Goal: Task Accomplishment & Management: Complete application form

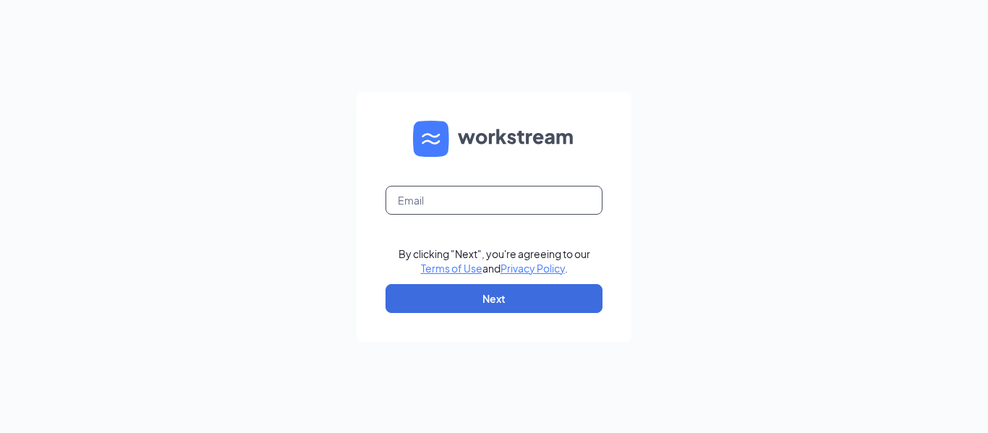
click at [474, 203] on input "text" at bounding box center [493, 200] width 217 height 29
type input "[EMAIL_ADDRESS][DOMAIN_NAME]"
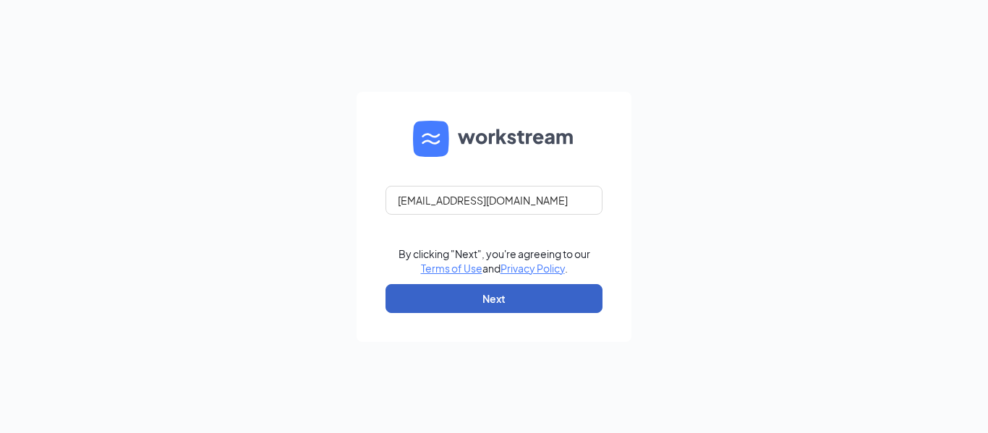
click at [523, 291] on button "Next" at bounding box center [493, 298] width 217 height 29
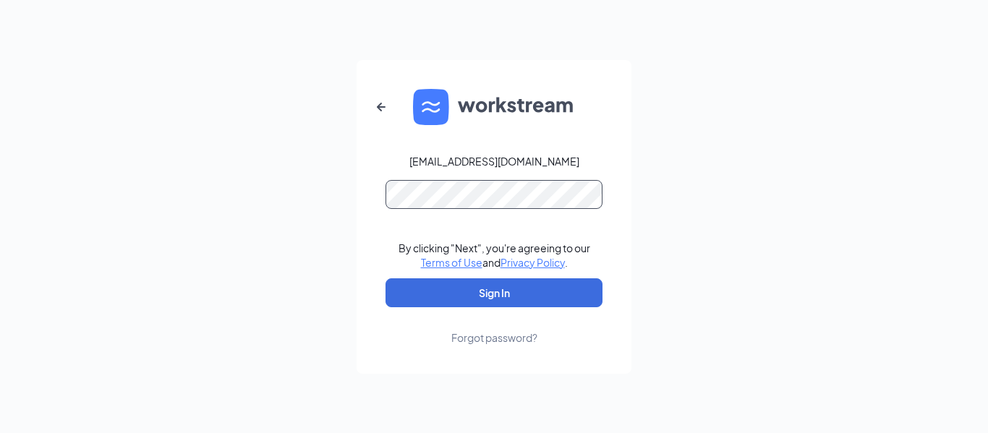
click at [352, 174] on div "jmcmurray@bocountry.com By clicking "Next", you're agreeing to our Terms of Use…" at bounding box center [494, 216] width 988 height 433
click at [385, 278] on button "Sign In" at bounding box center [493, 292] width 217 height 29
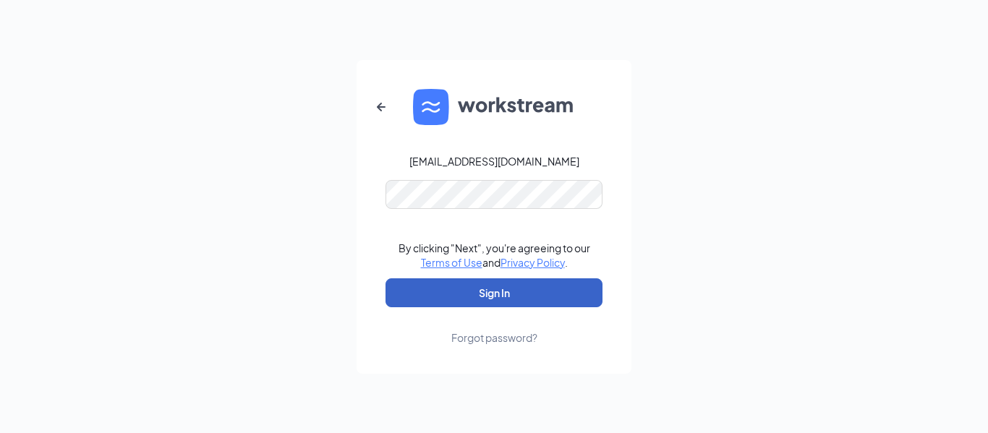
click at [441, 291] on button "Sign In" at bounding box center [493, 292] width 217 height 29
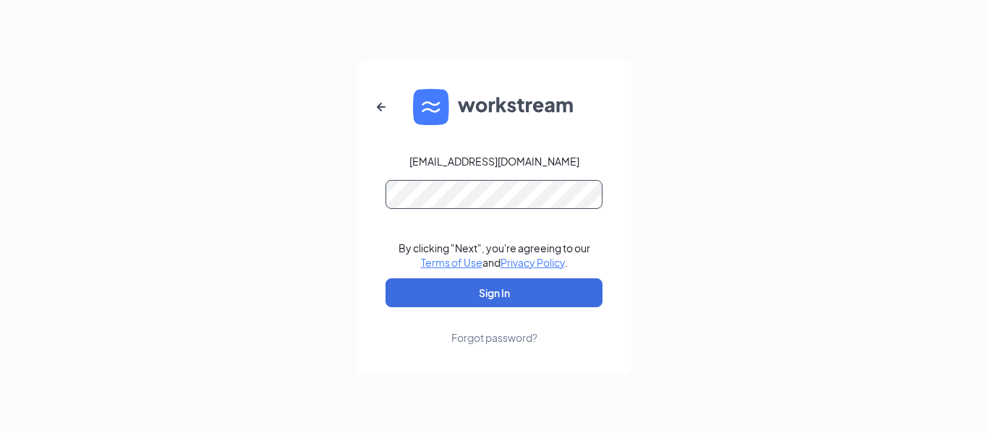
click at [385, 278] on button "Sign In" at bounding box center [493, 292] width 217 height 29
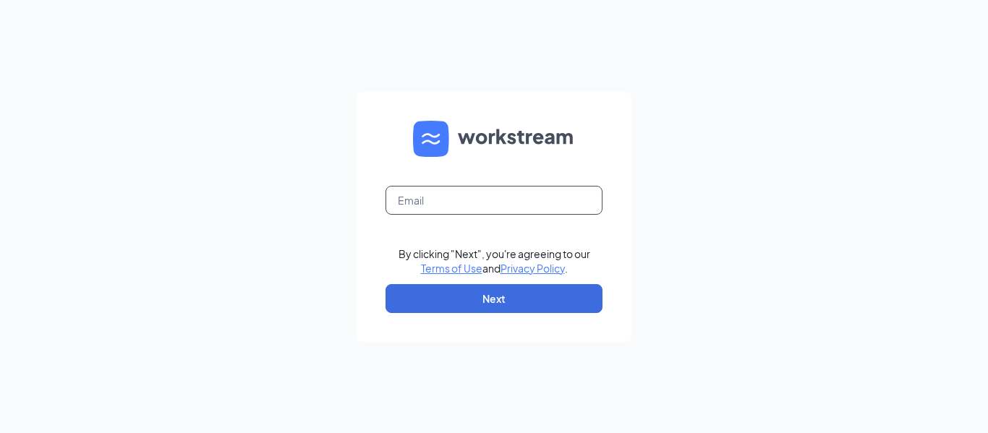
click at [513, 198] on input "text" at bounding box center [493, 200] width 217 height 29
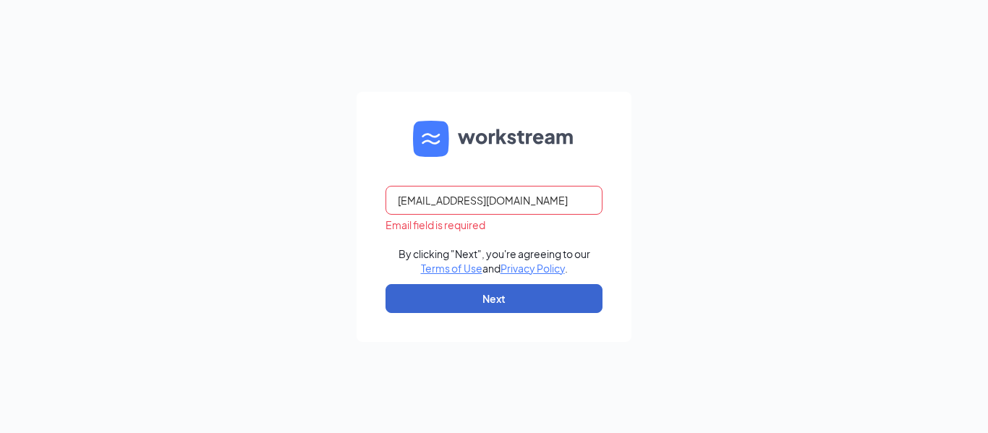
type input "jmcmurray@bocountry.com"
click at [500, 294] on button "Next" at bounding box center [493, 298] width 217 height 29
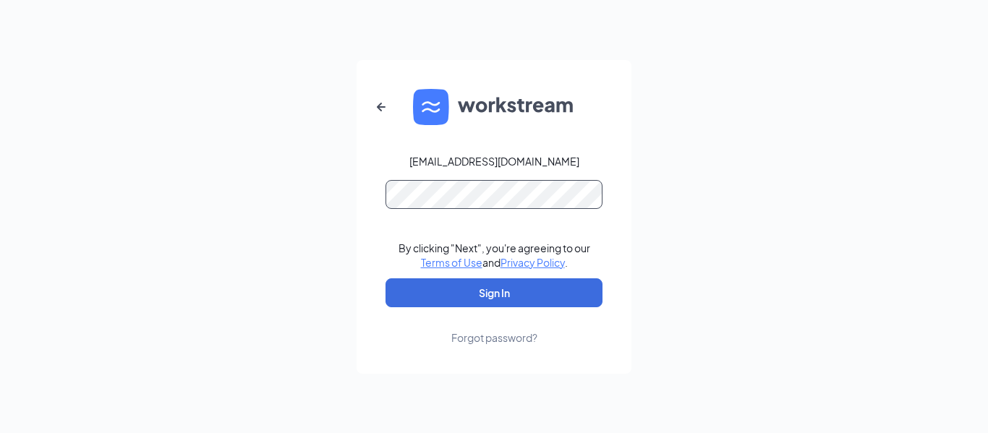
click at [385, 278] on button "Sign In" at bounding box center [493, 292] width 217 height 29
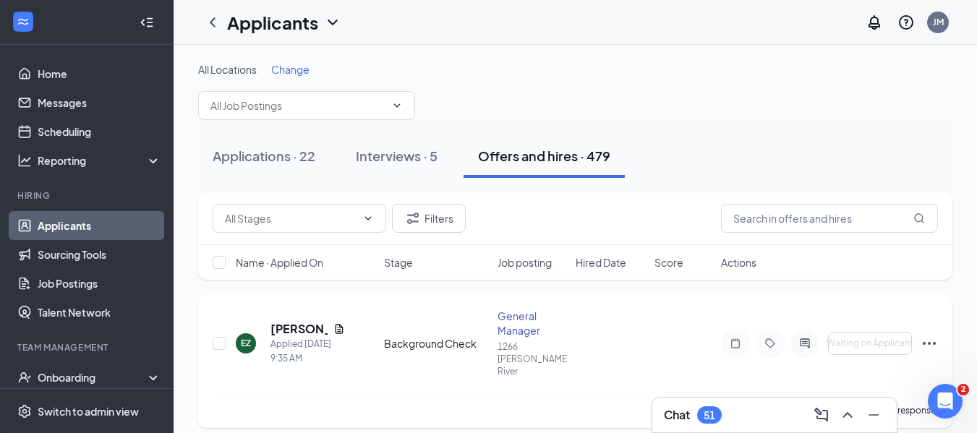
click at [931, 335] on icon "Ellipses" at bounding box center [929, 343] width 17 height 17
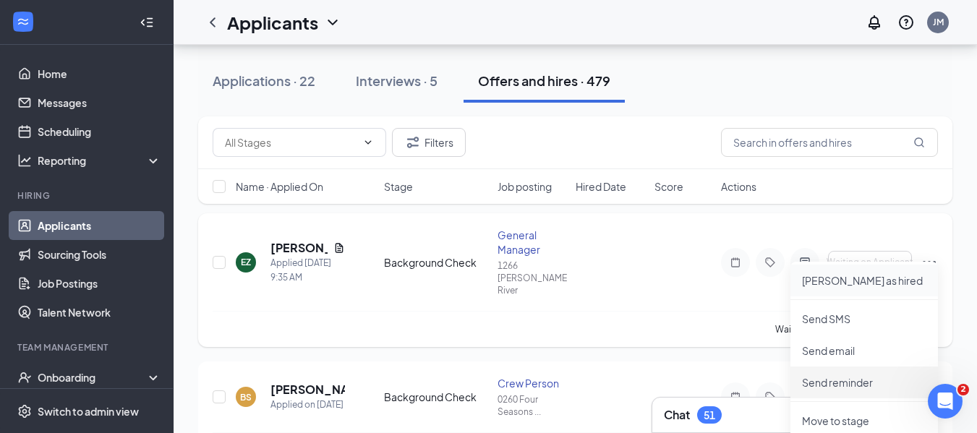
scroll to position [145, 0]
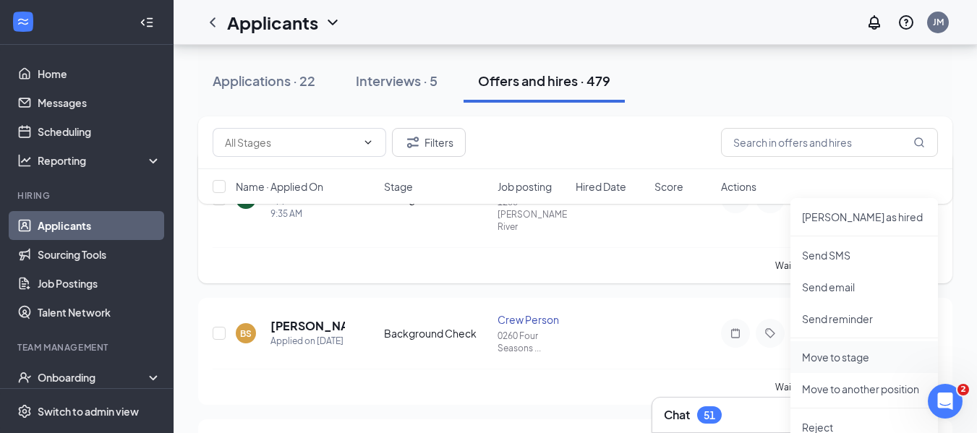
click at [864, 353] on p "Move to stage" at bounding box center [864, 357] width 124 height 14
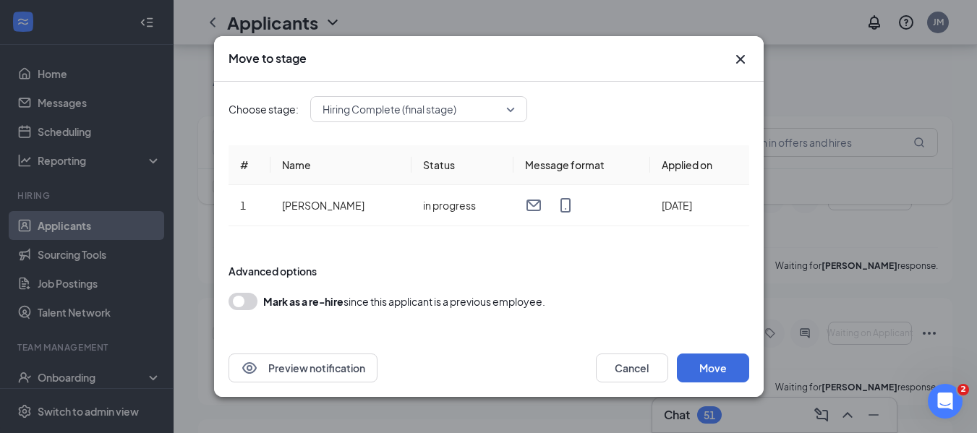
click at [242, 303] on button "button" at bounding box center [243, 301] width 29 height 17
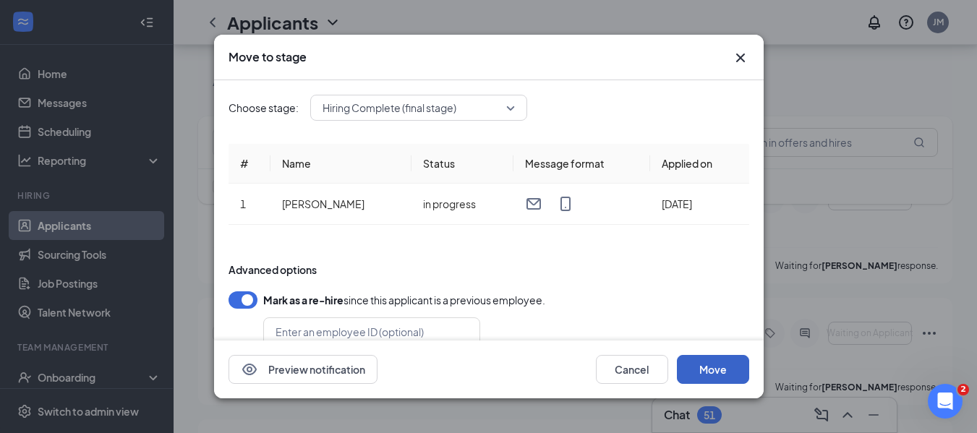
click at [707, 359] on button "Move" at bounding box center [713, 369] width 72 height 29
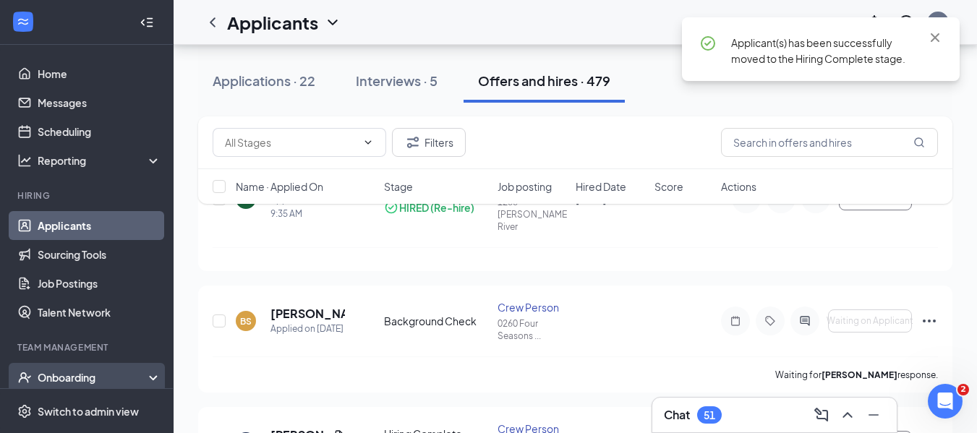
click at [91, 372] on div "Onboarding" at bounding box center [93, 377] width 111 height 14
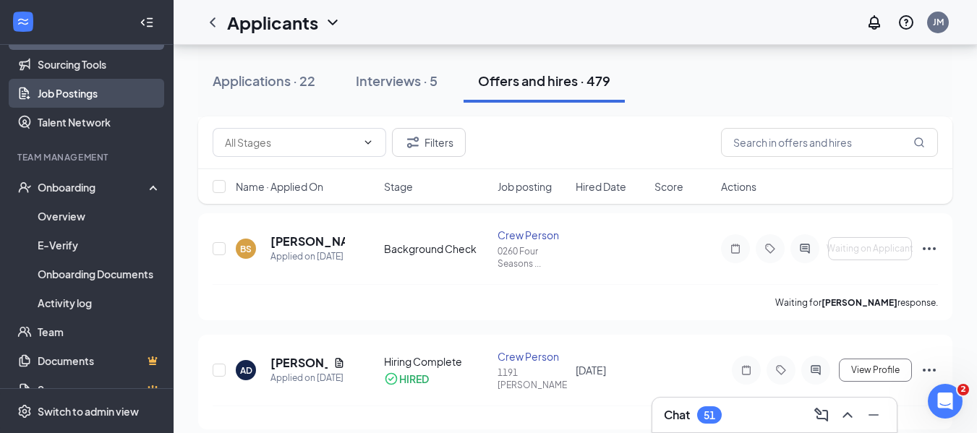
scroll to position [217, 0]
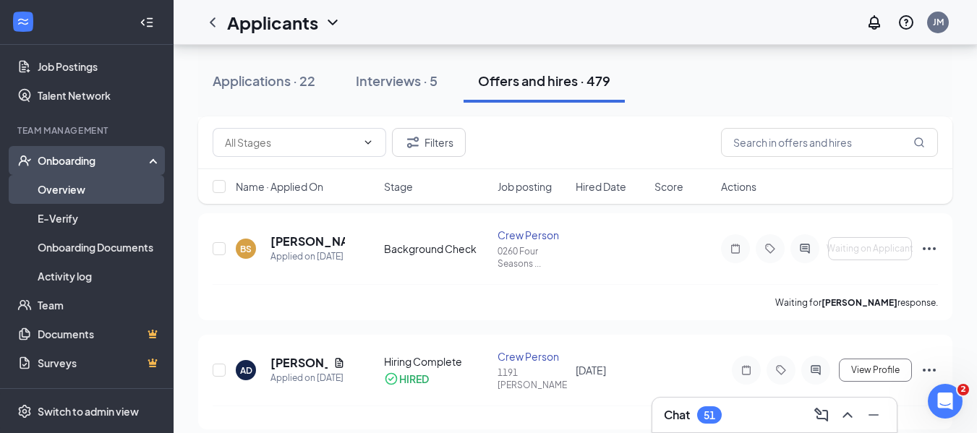
click at [114, 182] on link "Overview" at bounding box center [100, 189] width 124 height 29
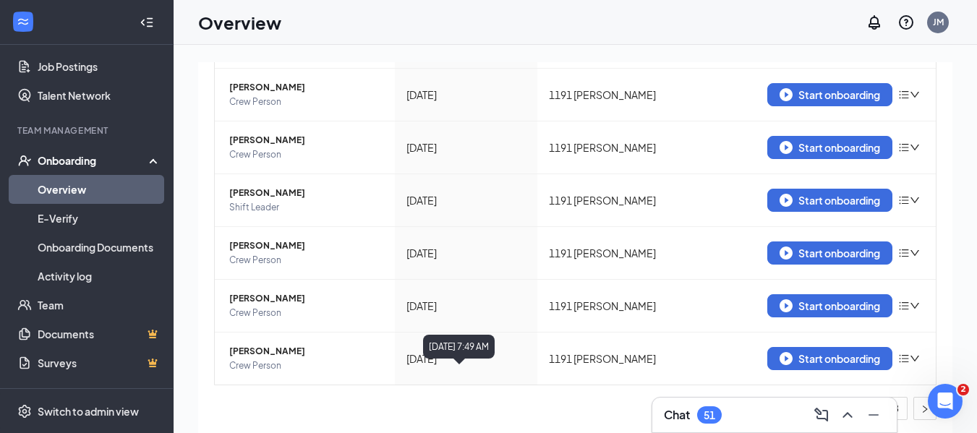
scroll to position [388, 0]
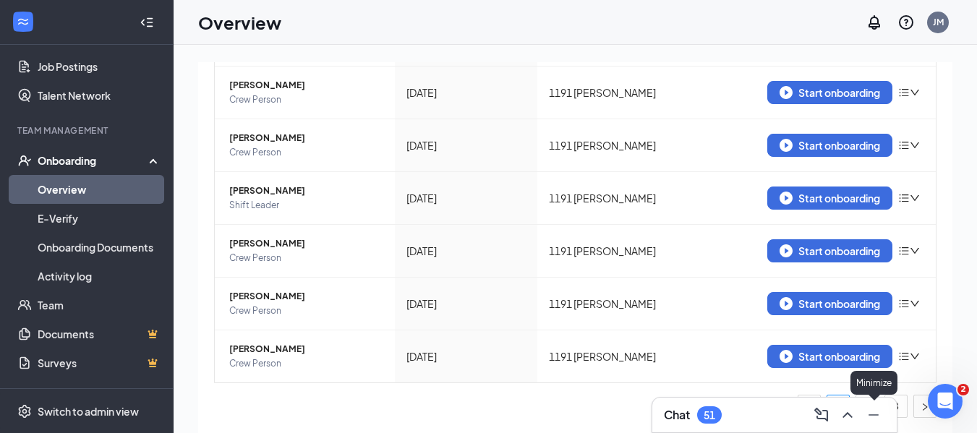
click at [872, 411] on icon "Minimize" at bounding box center [873, 414] width 17 height 17
click at [886, 401] on link "3" at bounding box center [896, 407] width 22 height 22
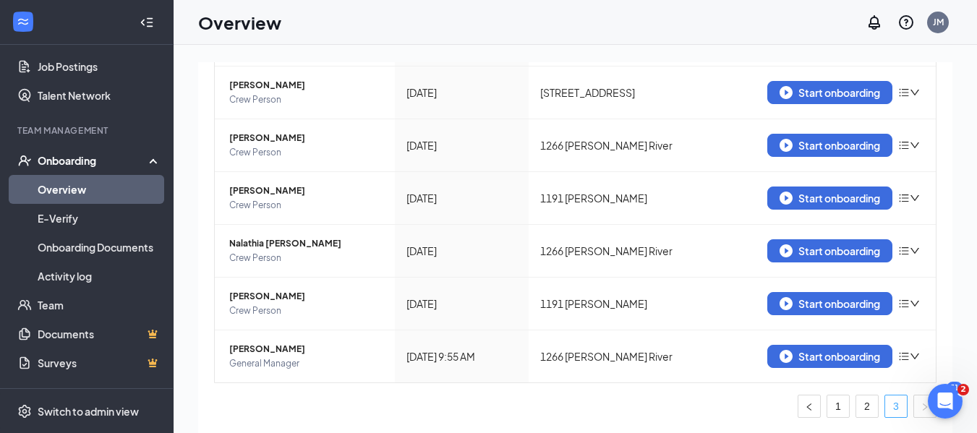
scroll to position [283, 0]
click at [862, 349] on button "Start onboarding" at bounding box center [829, 356] width 125 height 23
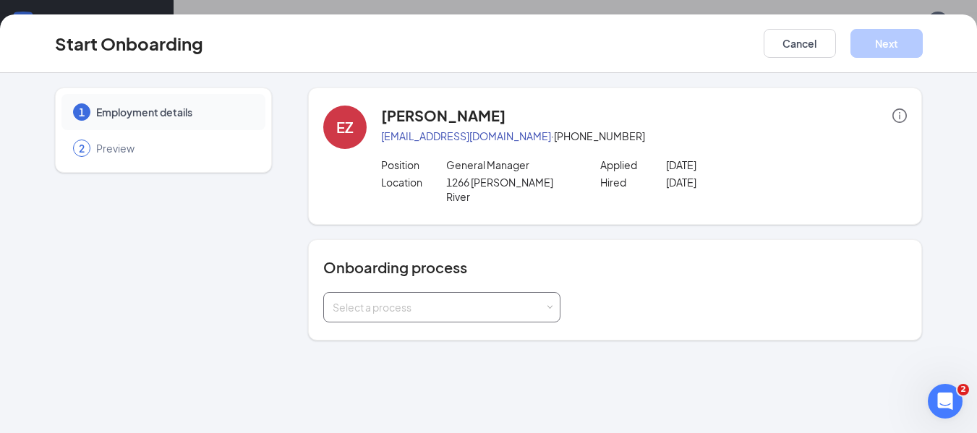
click at [368, 300] on div "Select a process" at bounding box center [439, 307] width 212 height 14
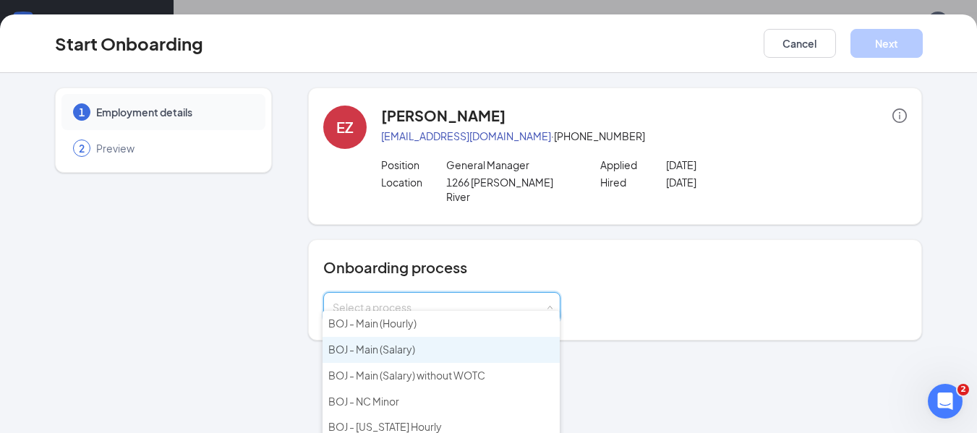
click at [376, 349] on span "BOJ - Main (Salary)" at bounding box center [371, 349] width 87 height 13
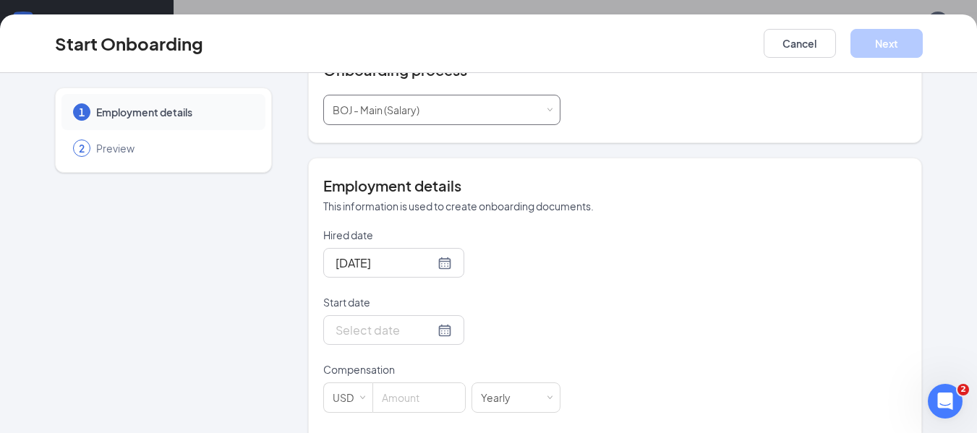
scroll to position [217, 0]
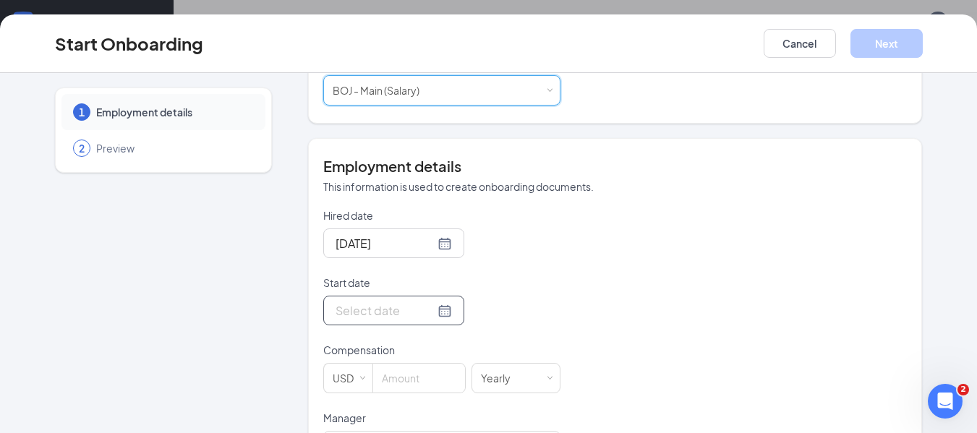
click at [429, 302] on div at bounding box center [394, 311] width 116 height 18
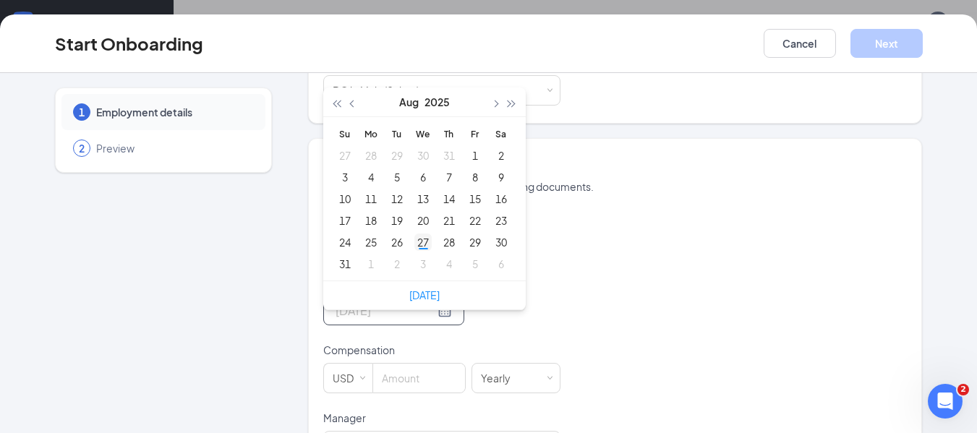
type input "[DATE]"
click at [419, 234] on div "27" at bounding box center [422, 242] width 17 height 17
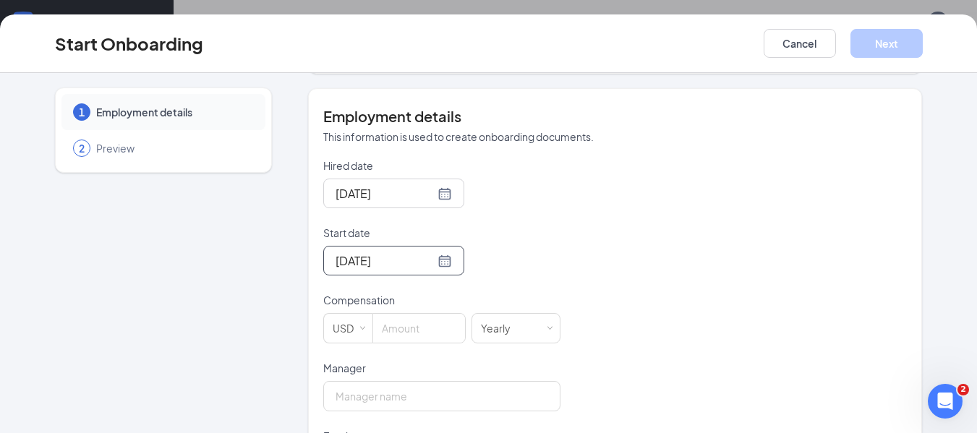
scroll to position [362, 0]
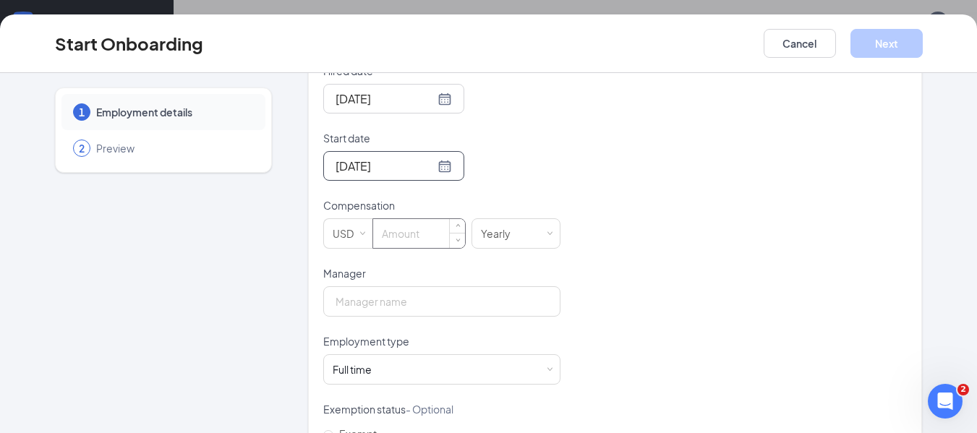
click at [430, 222] on input at bounding box center [419, 233] width 92 height 29
type input "0.01"
click at [419, 286] on input "Manager" at bounding box center [441, 301] width 237 height 30
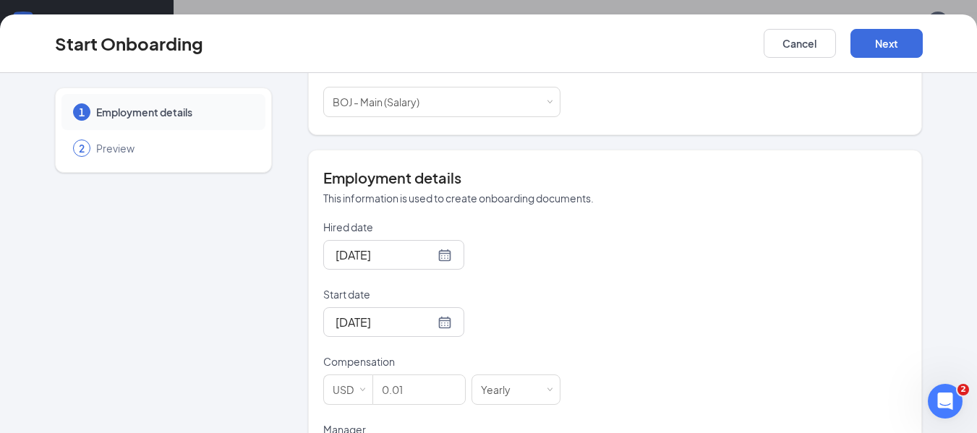
scroll to position [194, 0]
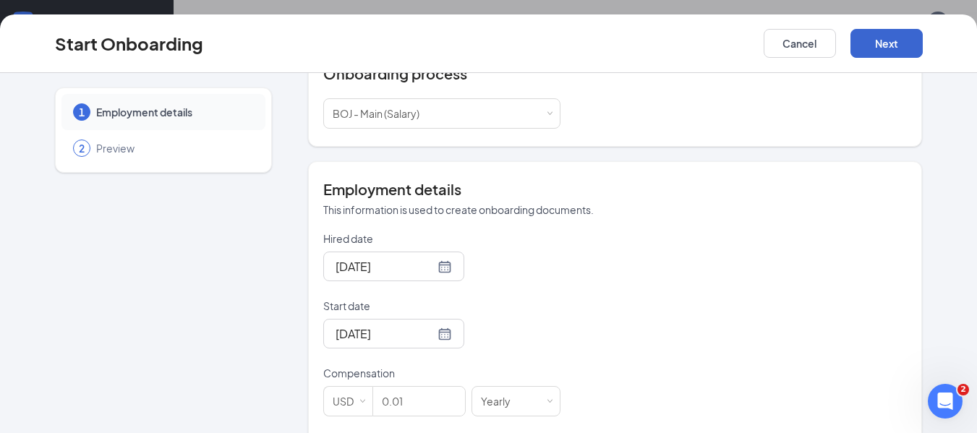
type input "[PERSON_NAME]"
click at [857, 35] on button "Next" at bounding box center [886, 43] width 72 height 29
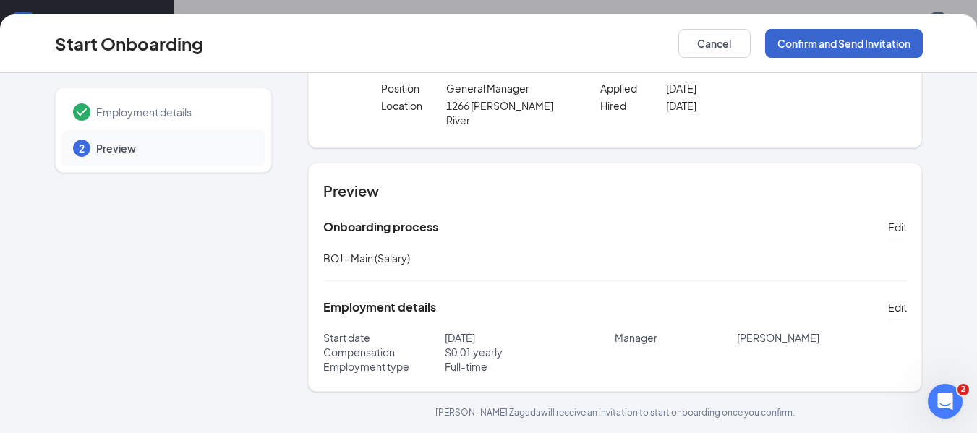
scroll to position [62, 0]
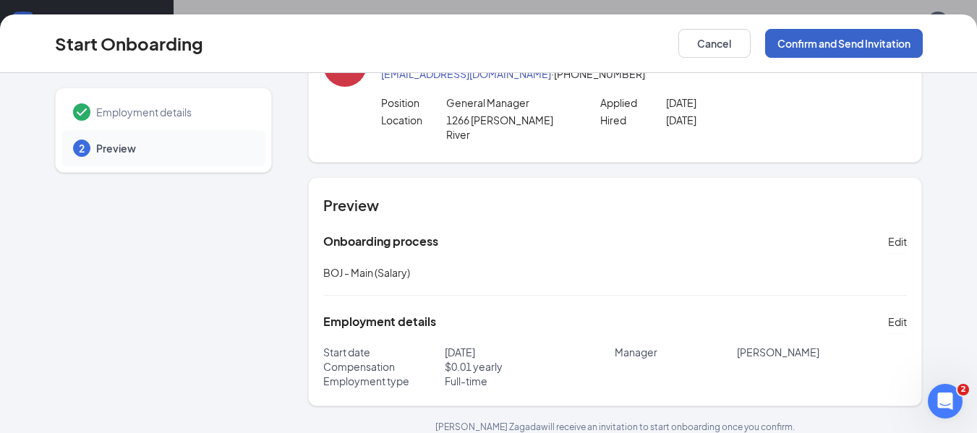
click at [786, 48] on button "Confirm and Send Invitation" at bounding box center [844, 43] width 158 height 29
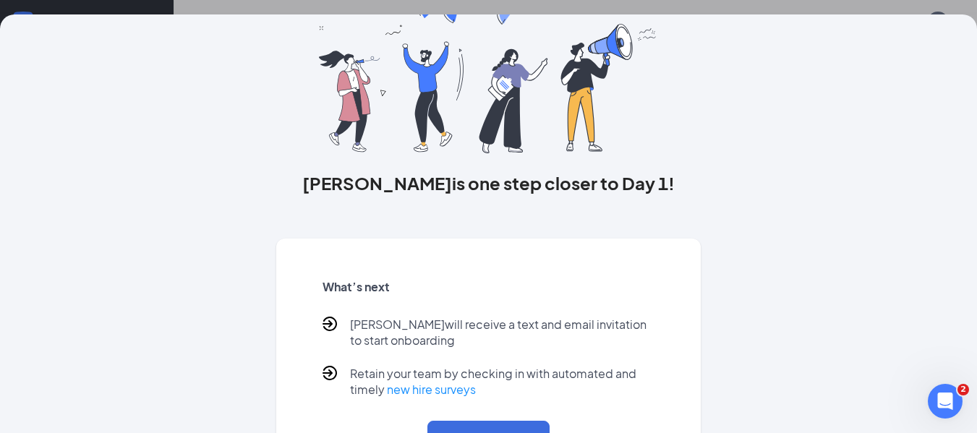
scroll to position [141, 0]
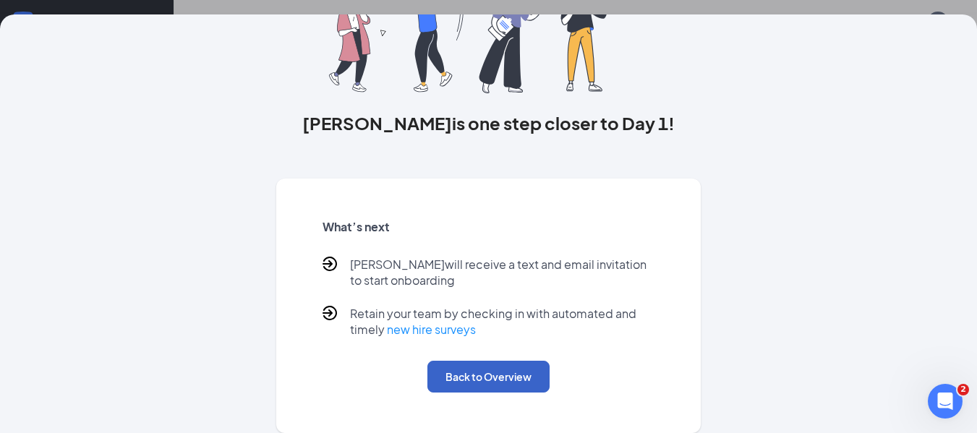
click at [492, 377] on button "Back to Overview" at bounding box center [488, 377] width 122 height 32
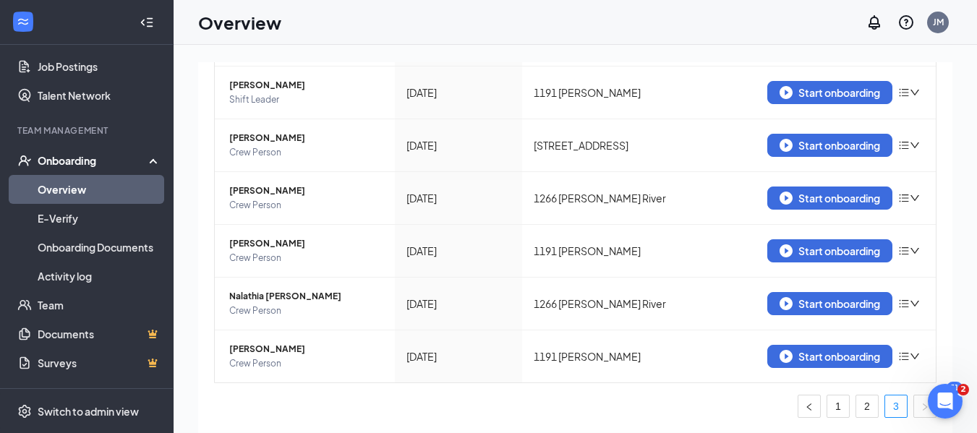
scroll to position [0, 0]
click at [84, 189] on link "Overview" at bounding box center [100, 189] width 124 height 29
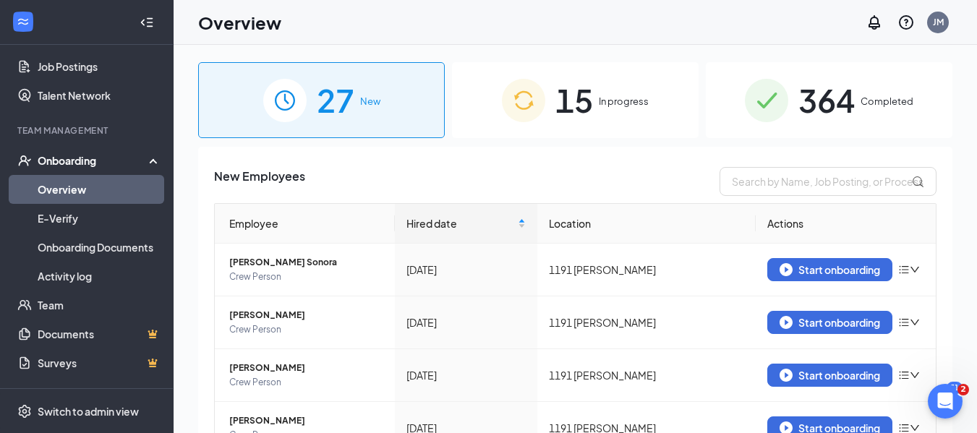
click at [587, 106] on span "15" at bounding box center [574, 100] width 38 height 50
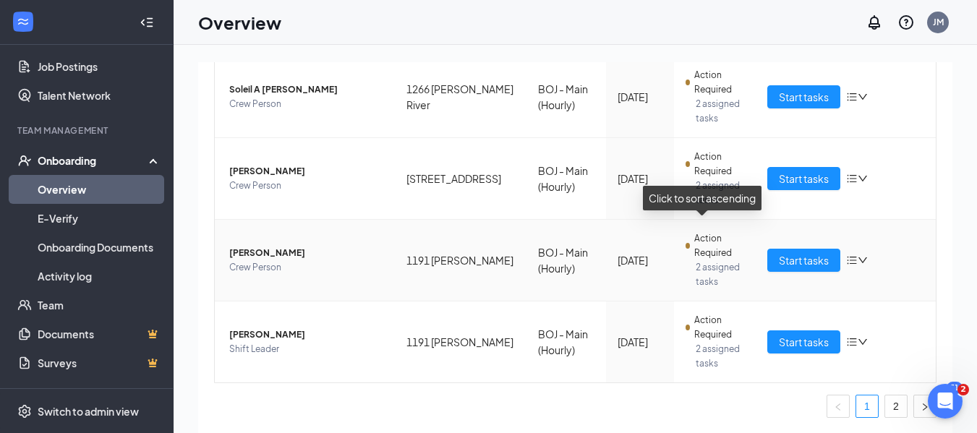
scroll to position [65, 0]
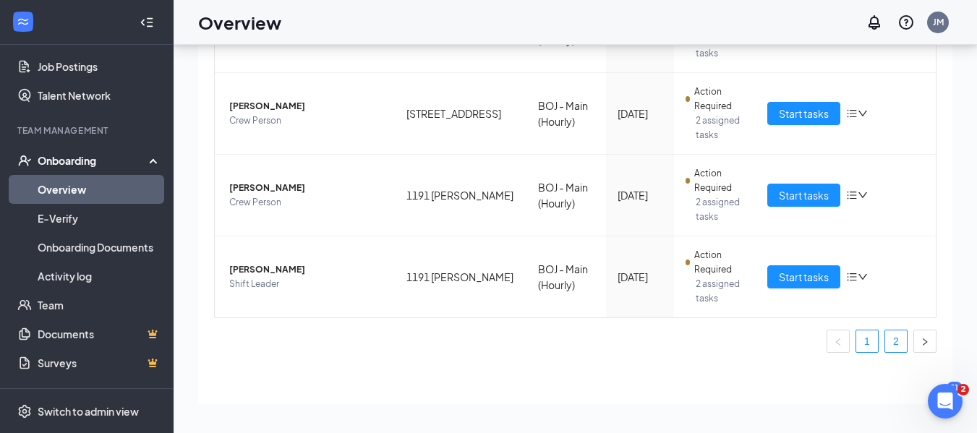
click at [890, 338] on link "2" at bounding box center [896, 341] width 22 height 22
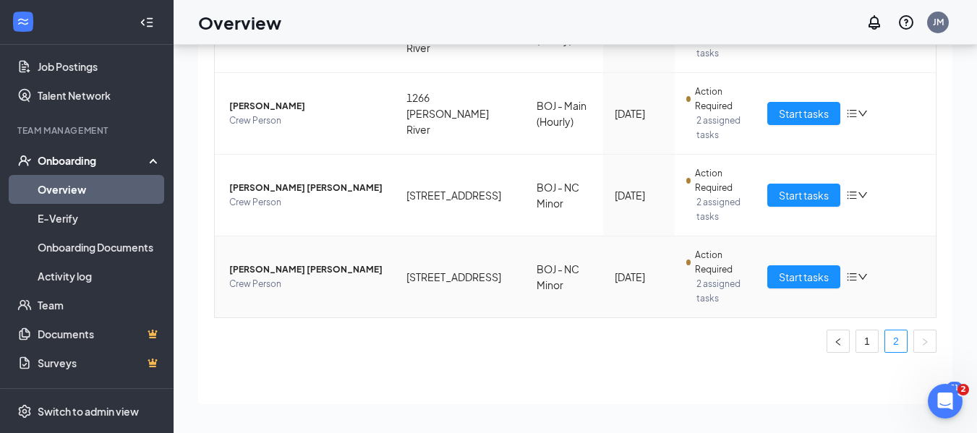
scroll to position [285, 0]
click at [857, 338] on link "1" at bounding box center [867, 341] width 22 height 22
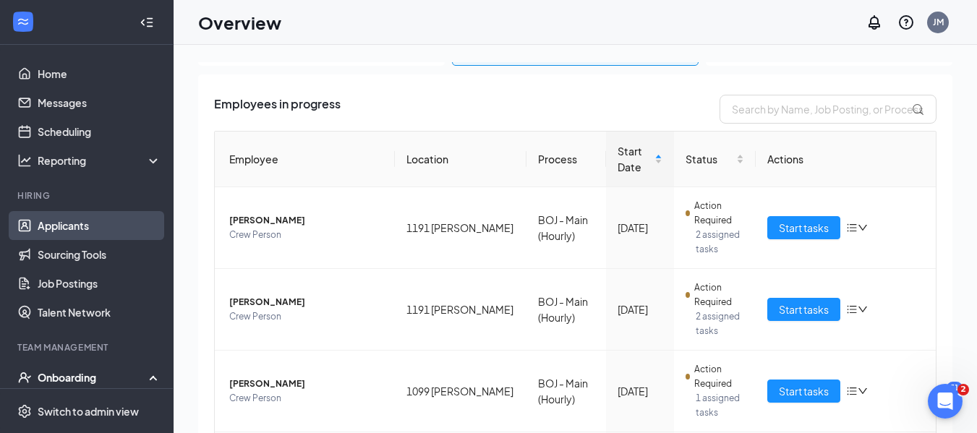
click at [98, 228] on link "Applicants" at bounding box center [100, 225] width 124 height 29
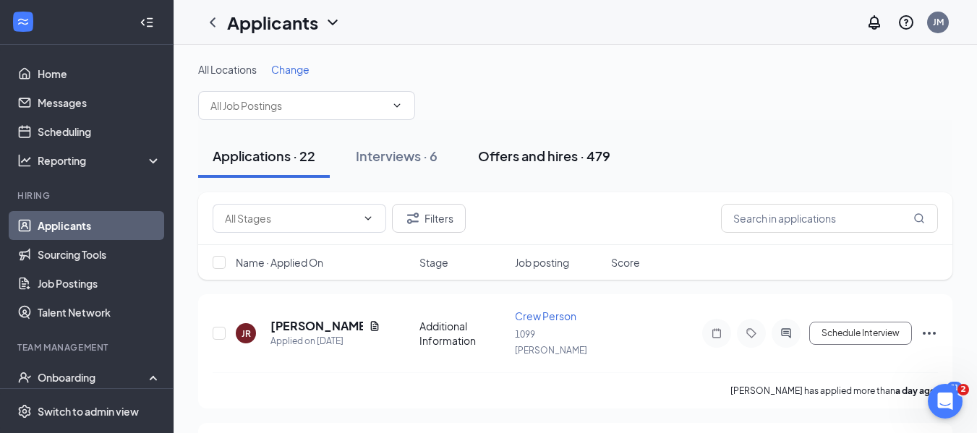
click at [555, 161] on div "Offers and hires · 479" at bounding box center [544, 156] width 132 height 18
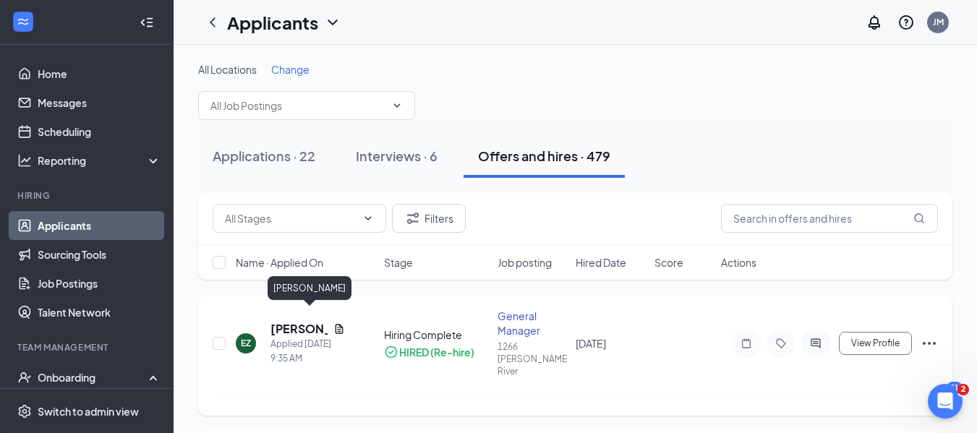
click at [289, 321] on h5 "[PERSON_NAME]" at bounding box center [298, 329] width 57 height 16
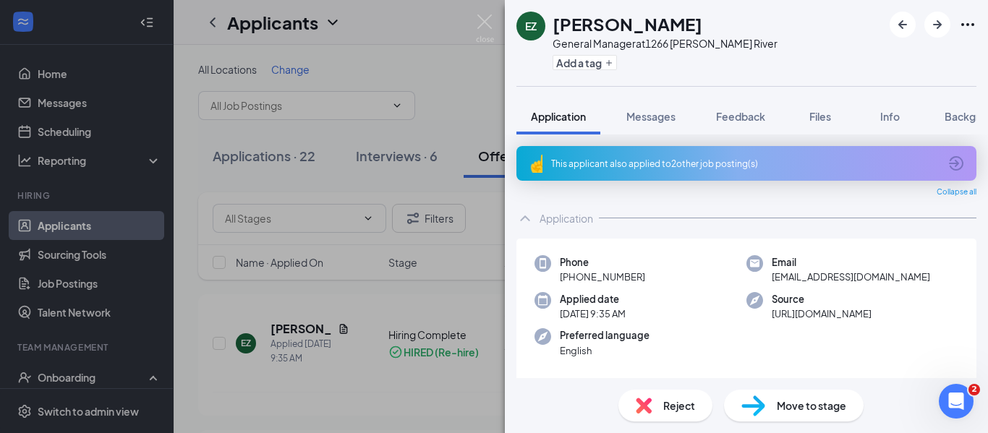
click at [455, 70] on div "EZ [PERSON_NAME] General Manager at [STREET_ADDRESS][PERSON_NAME] Add a tag App…" at bounding box center [494, 216] width 988 height 433
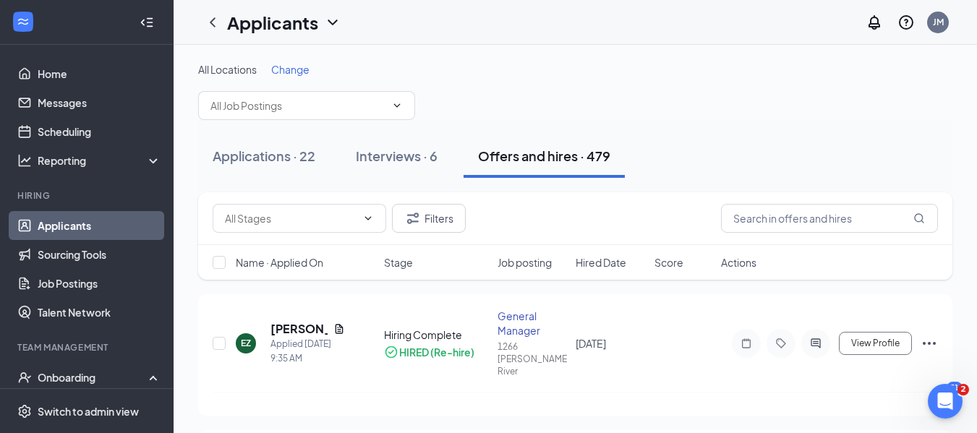
click at [30, 22] on icon "WorkstreamLogo" at bounding box center [23, 21] width 14 height 14
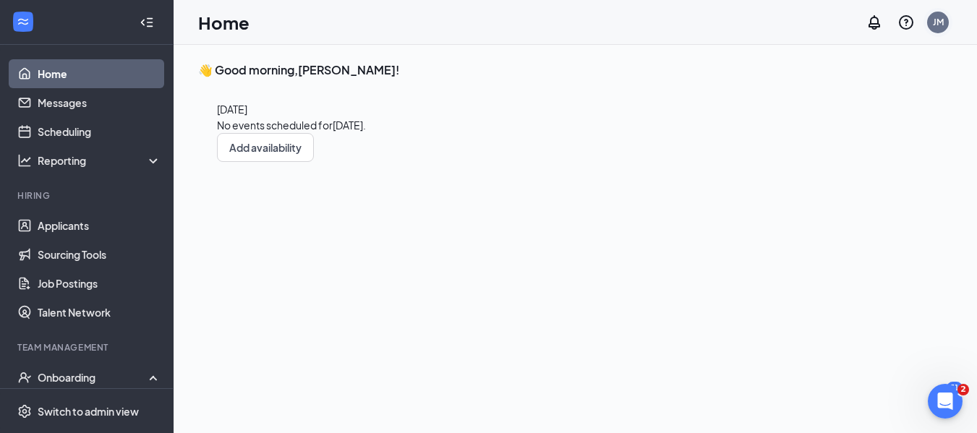
click at [938, 27] on div "JM" at bounding box center [938, 22] width 11 height 12
